Goal: Find specific page/section: Find specific page/section

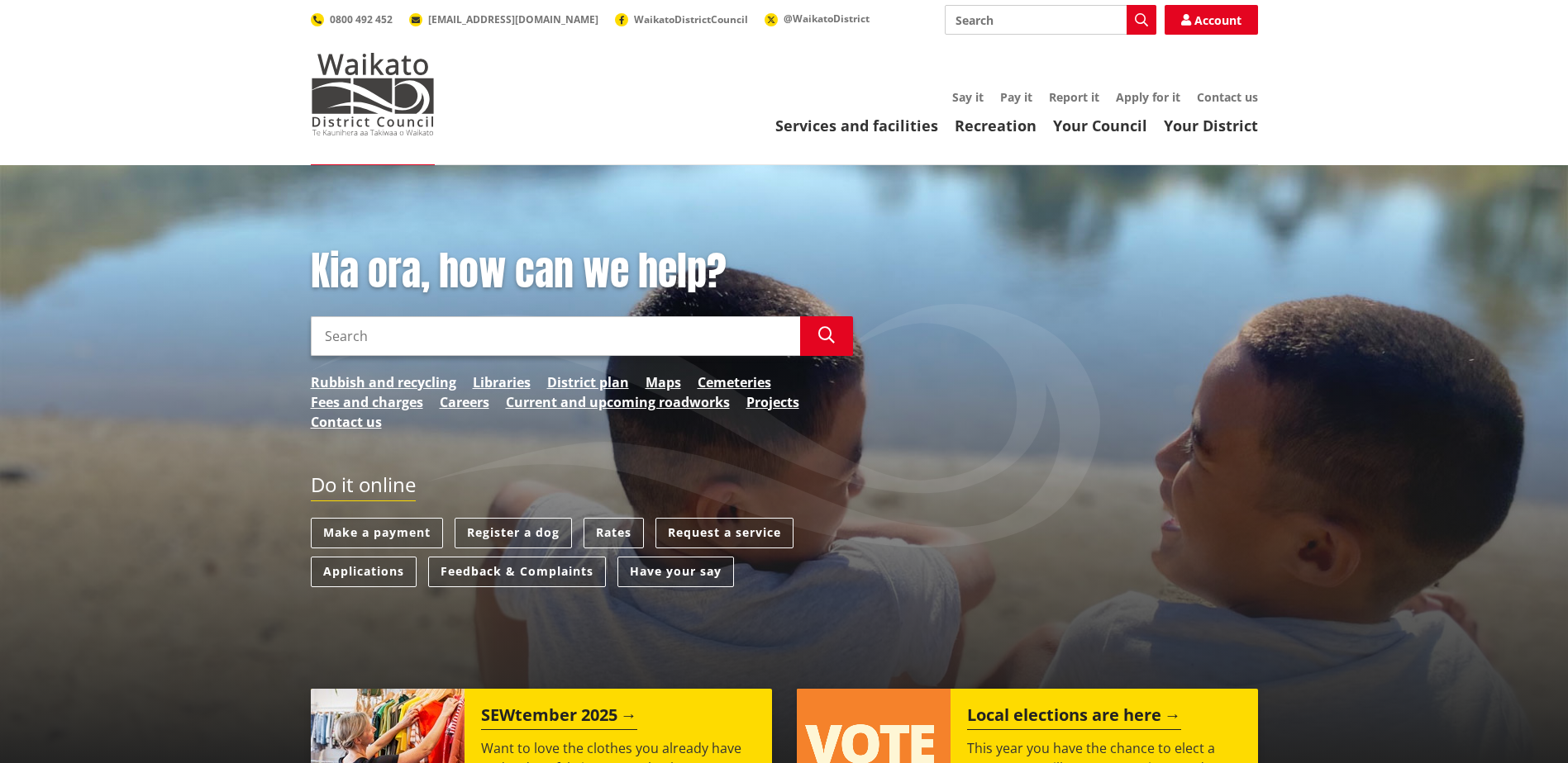
click at [1011, 25] on input "Search" at bounding box center [1050, 20] width 211 height 30
type input "luc"
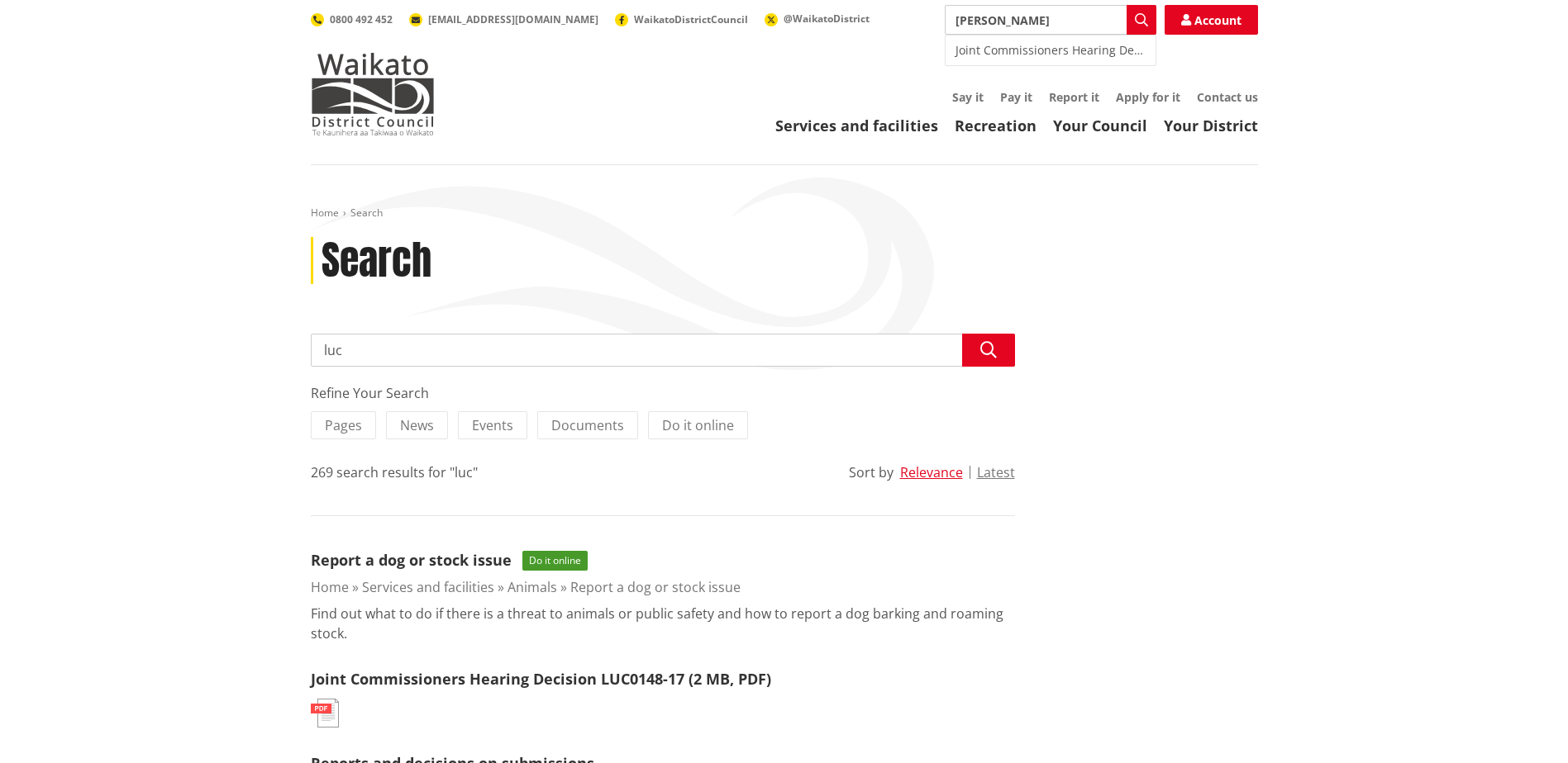
type input "luc maps"
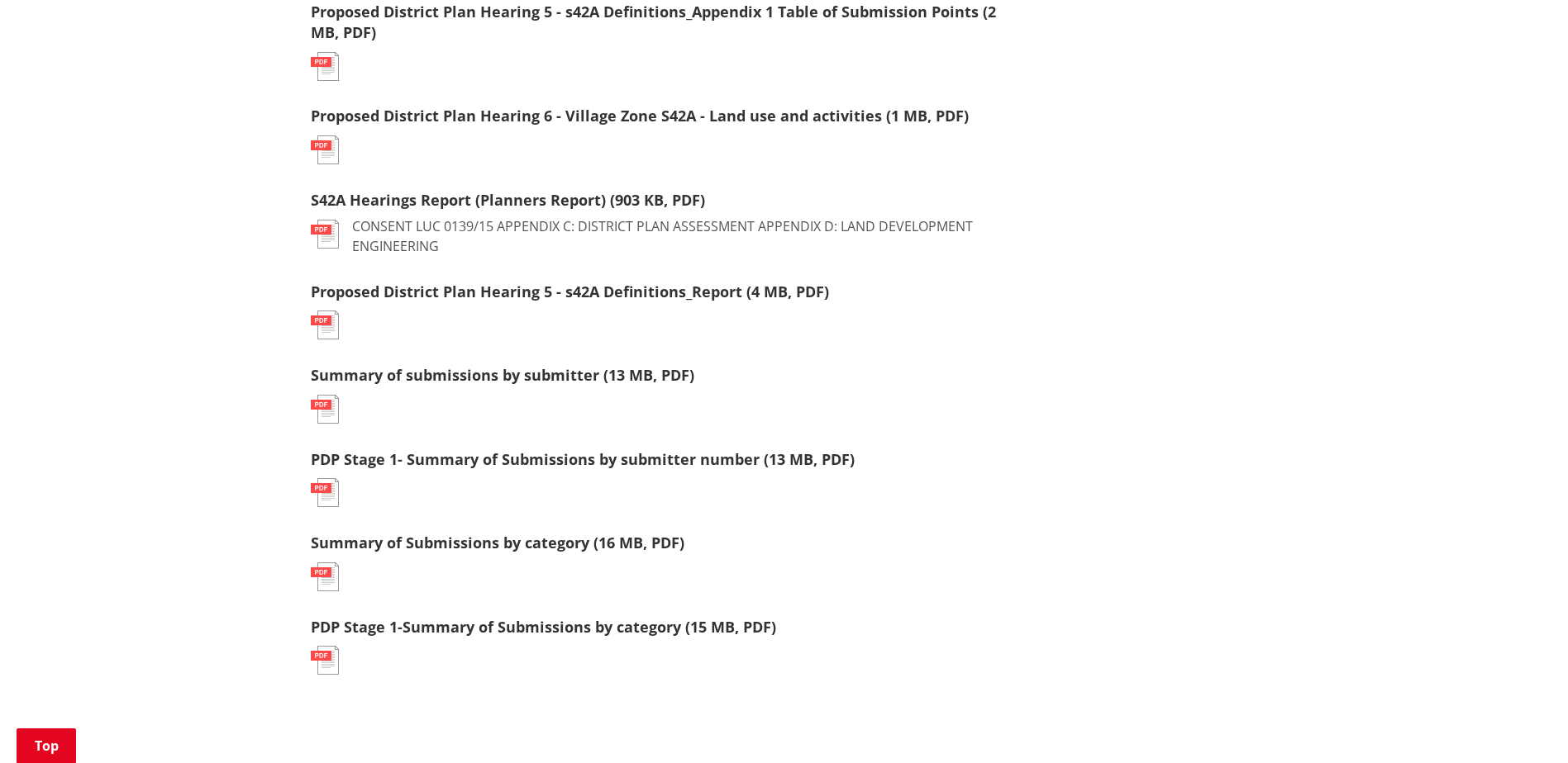
scroll to position [1156, 0]
